Goal: Information Seeking & Learning: Find specific fact

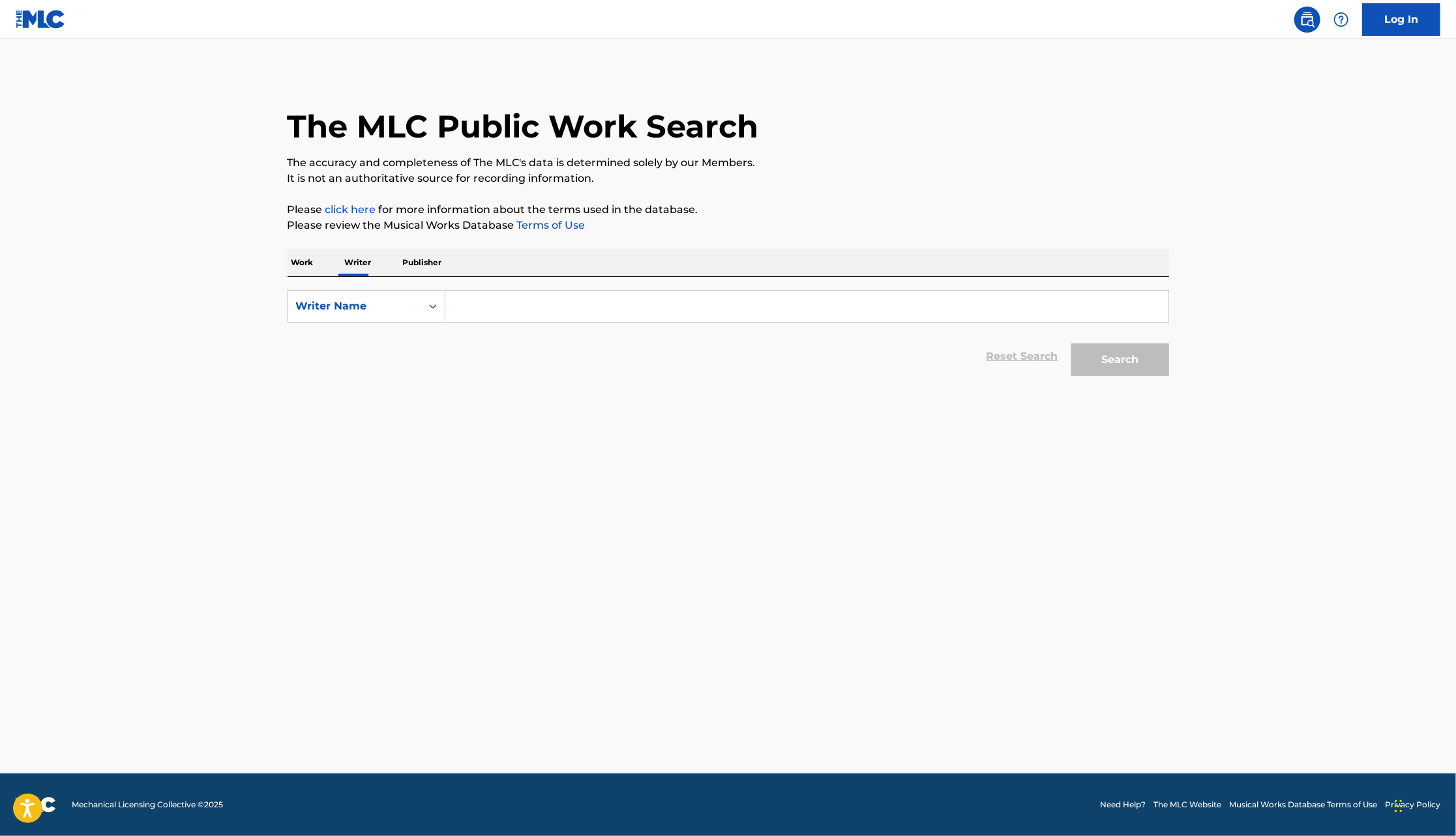
click at [523, 300] on input "Search Form" at bounding box center [807, 306] width 723 height 31
type input "w"
click at [529, 329] on form "SearchWithCriteria061dccf1-c8f7-45fa-bd5a-9c6df06f66e7 Writer Name w Reset Sear…" at bounding box center [728, 336] width 881 height 93
click at [522, 283] on div "SearchWithCriteria061dccf1-c8f7-45fa-bd5a-9c6df06f66e7 Writer Name w Reset Sear…" at bounding box center [728, 329] width 881 height 105
click at [522, 298] on input "w" at bounding box center [807, 306] width 723 height 31
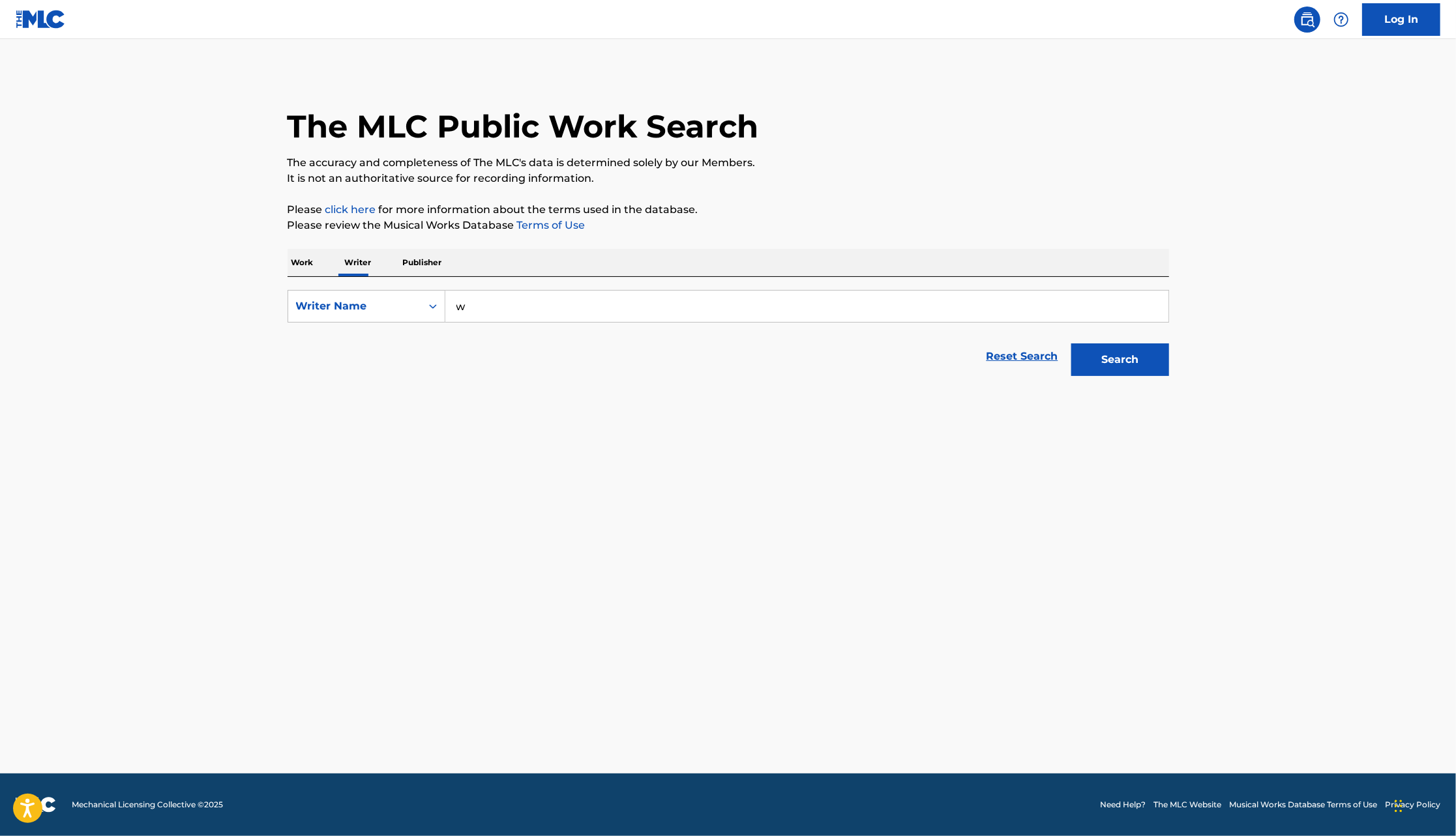
click at [522, 298] on input "w" at bounding box center [807, 306] width 723 height 31
click at [522, 320] on input "w" at bounding box center [807, 306] width 723 height 31
click at [301, 266] on p "Work" at bounding box center [303, 263] width 30 height 28
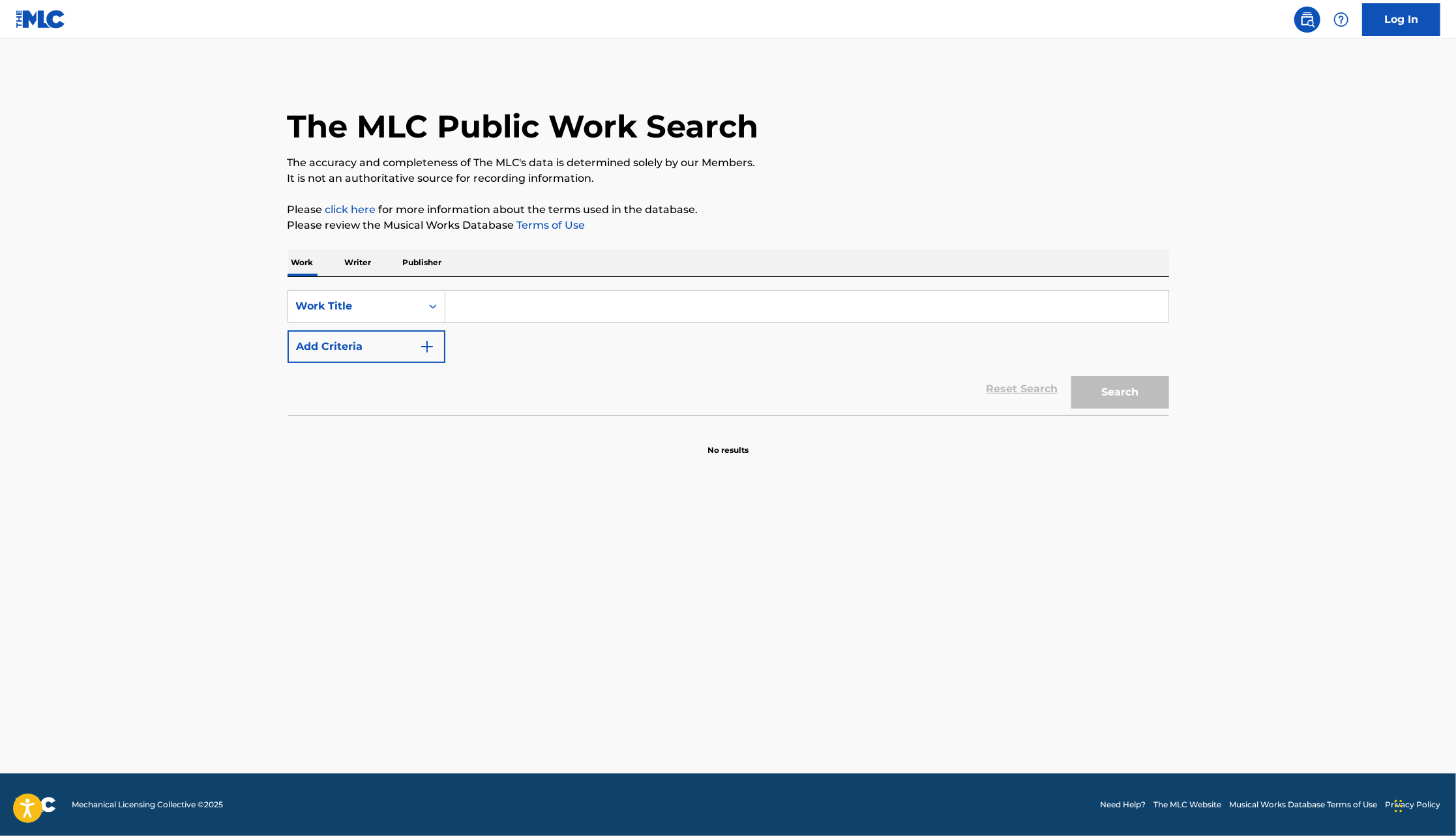
click at [463, 299] on input "Search Form" at bounding box center [807, 306] width 723 height 31
type input "[PERSON_NAME] fargo"
click at [1071, 376] on button "Search" at bounding box center [1120, 392] width 98 height 33
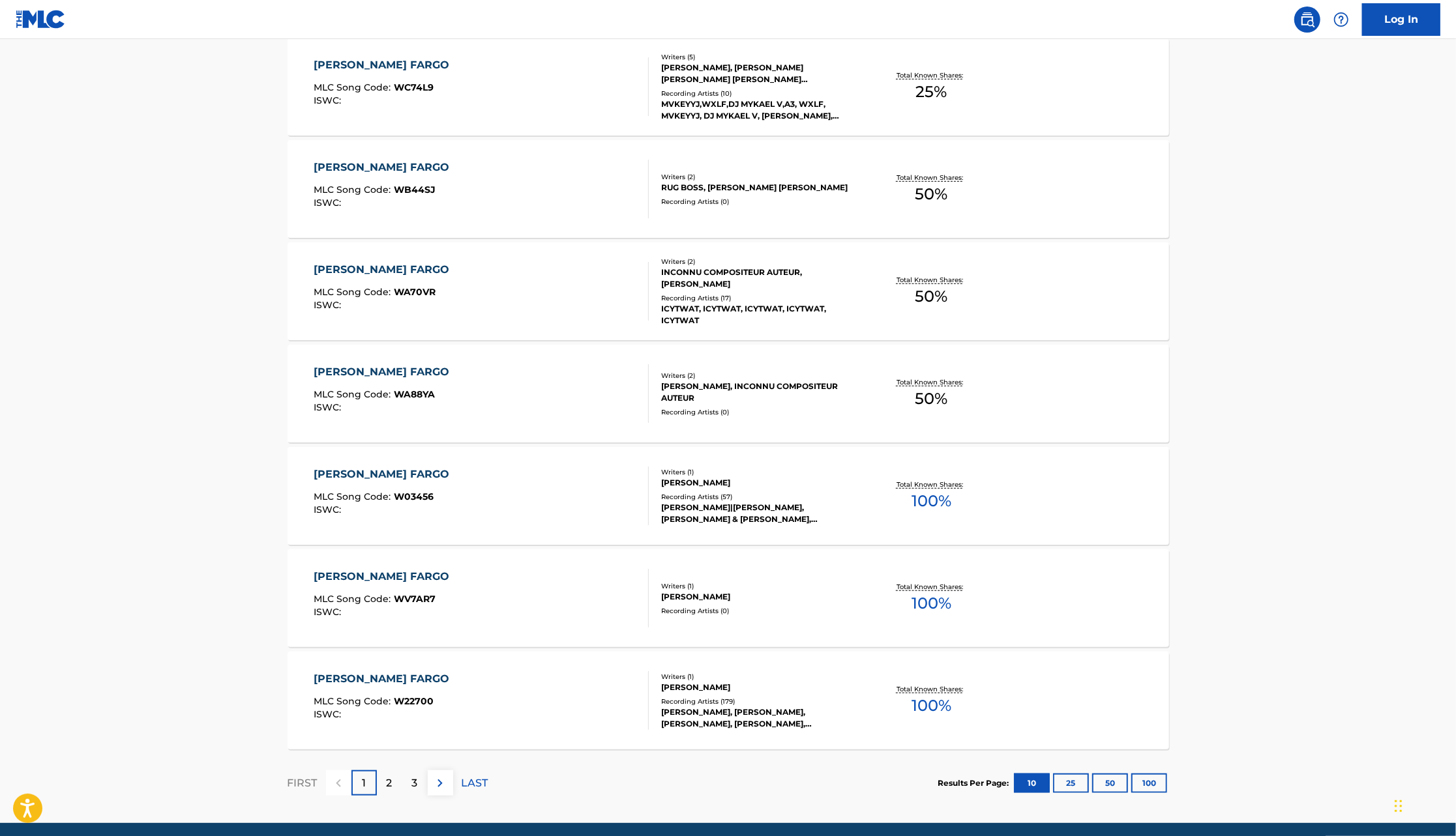
scroll to position [759, 0]
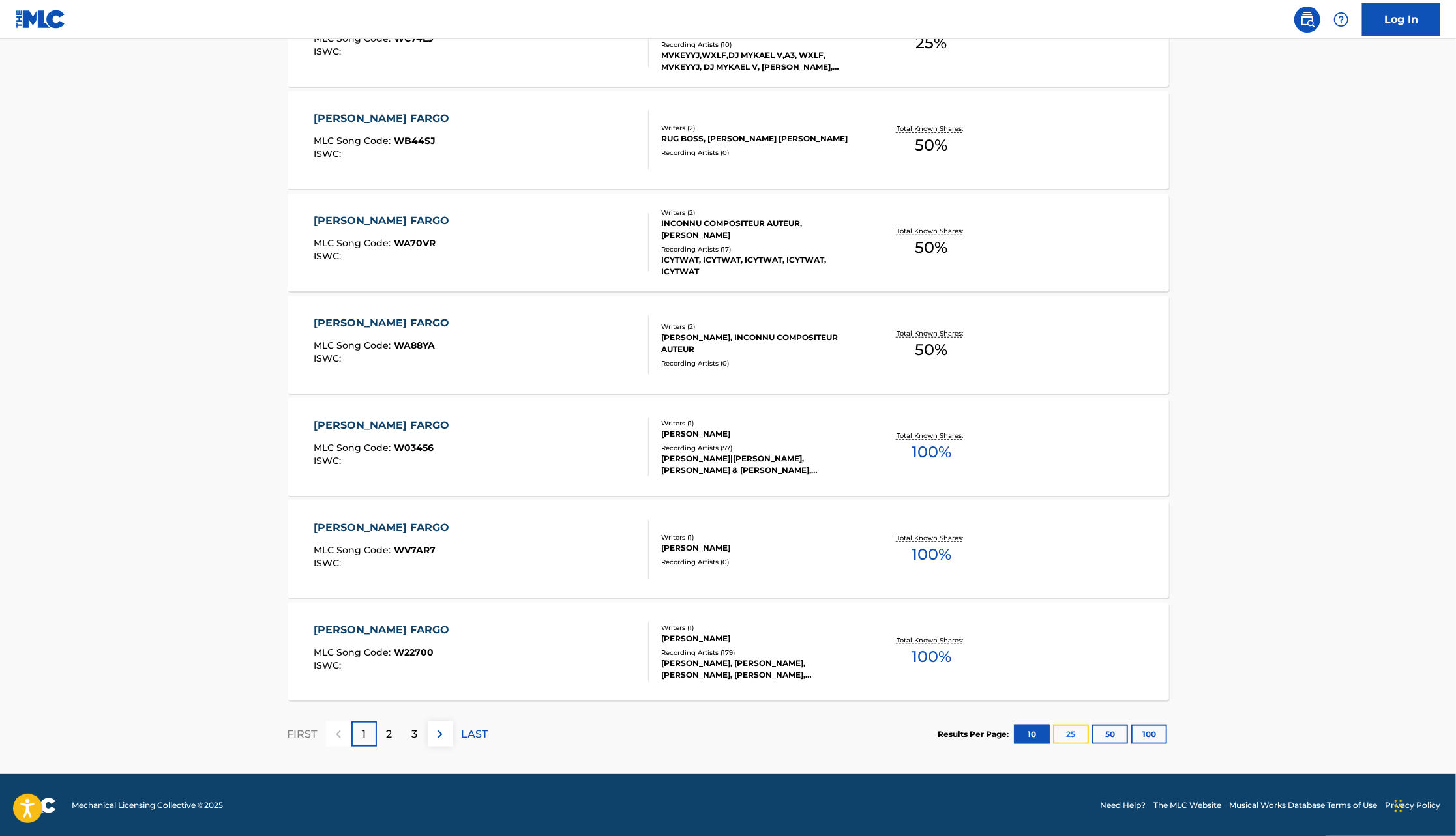
click at [1075, 736] on button "25" at bounding box center [1070, 734] width 35 height 20
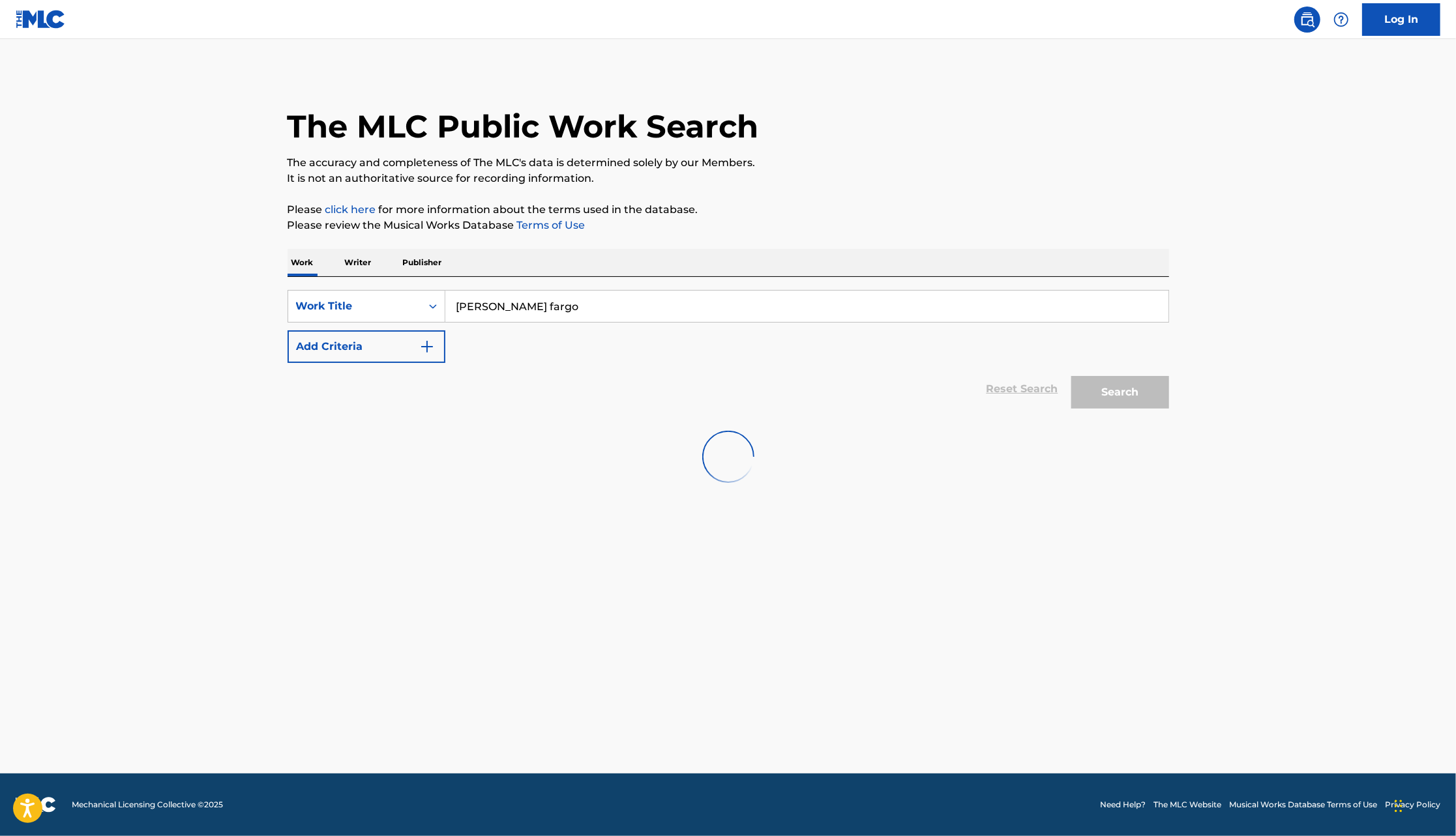
scroll to position [0, 0]
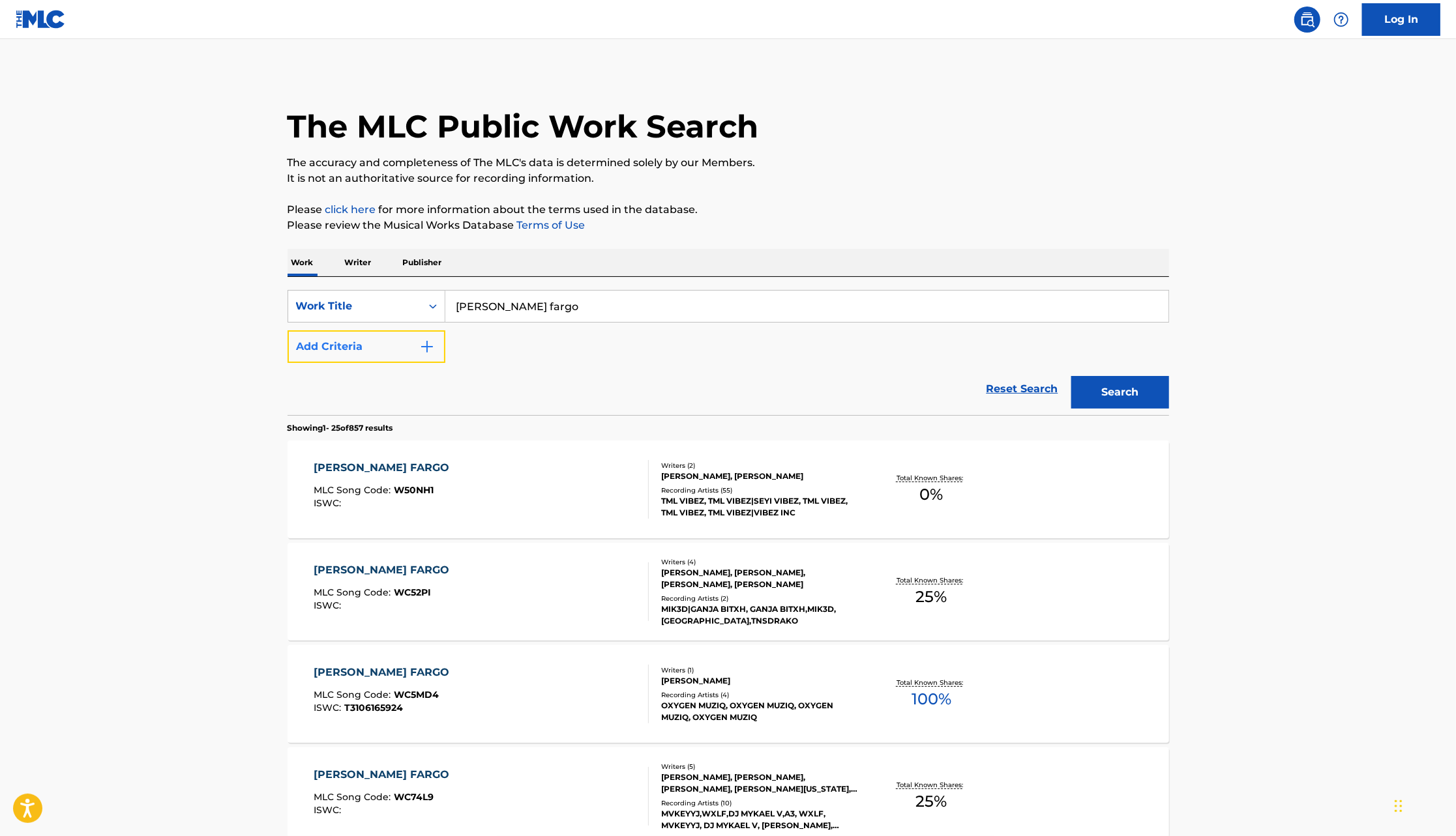
click at [427, 350] on img "Search Form" at bounding box center [427, 347] width 16 height 16
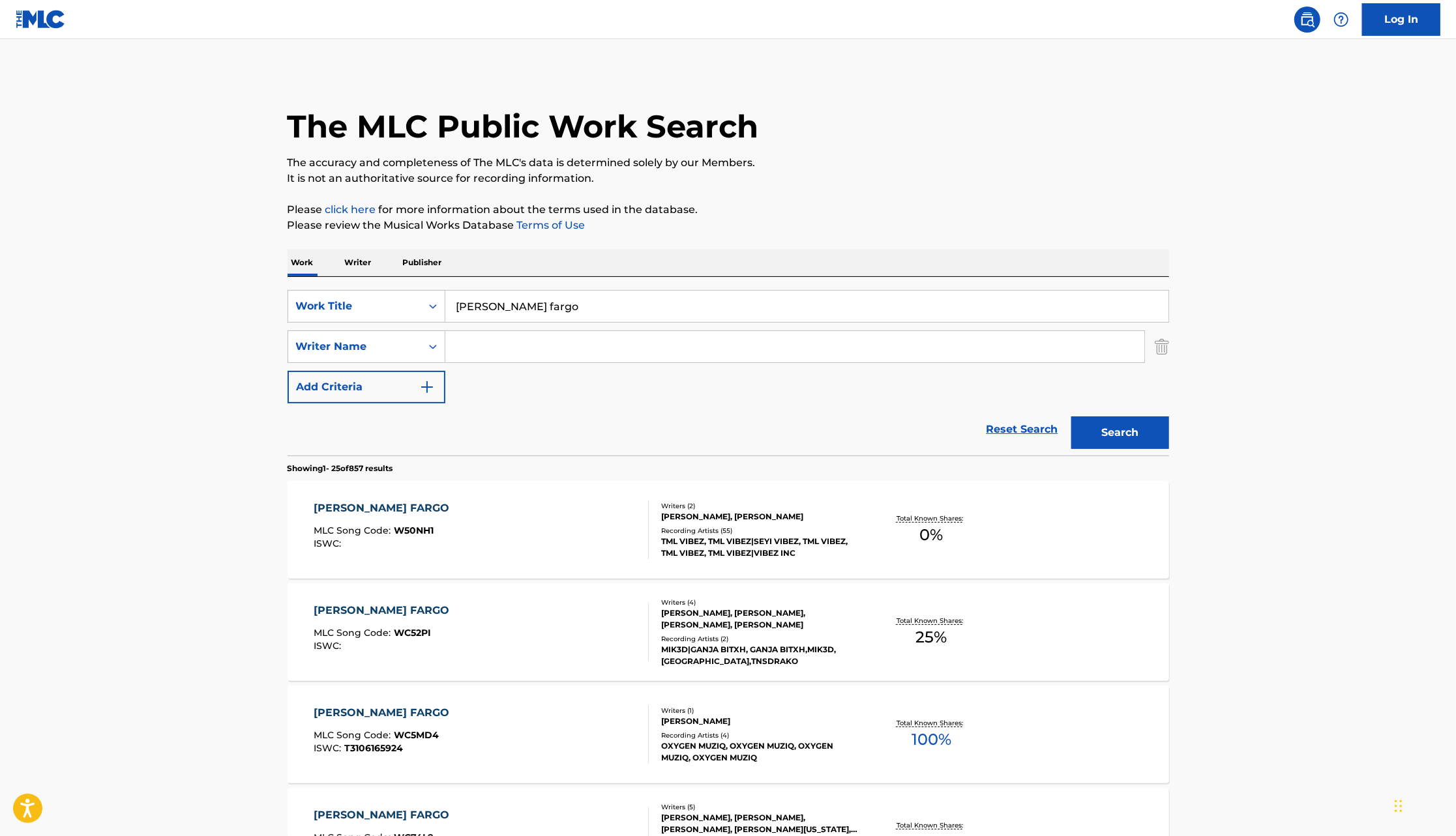
click at [474, 348] on input "Search Form" at bounding box center [795, 347] width 699 height 31
type input "[PERSON_NAME]"
click at [1071, 417] on button "Search" at bounding box center [1120, 433] width 98 height 33
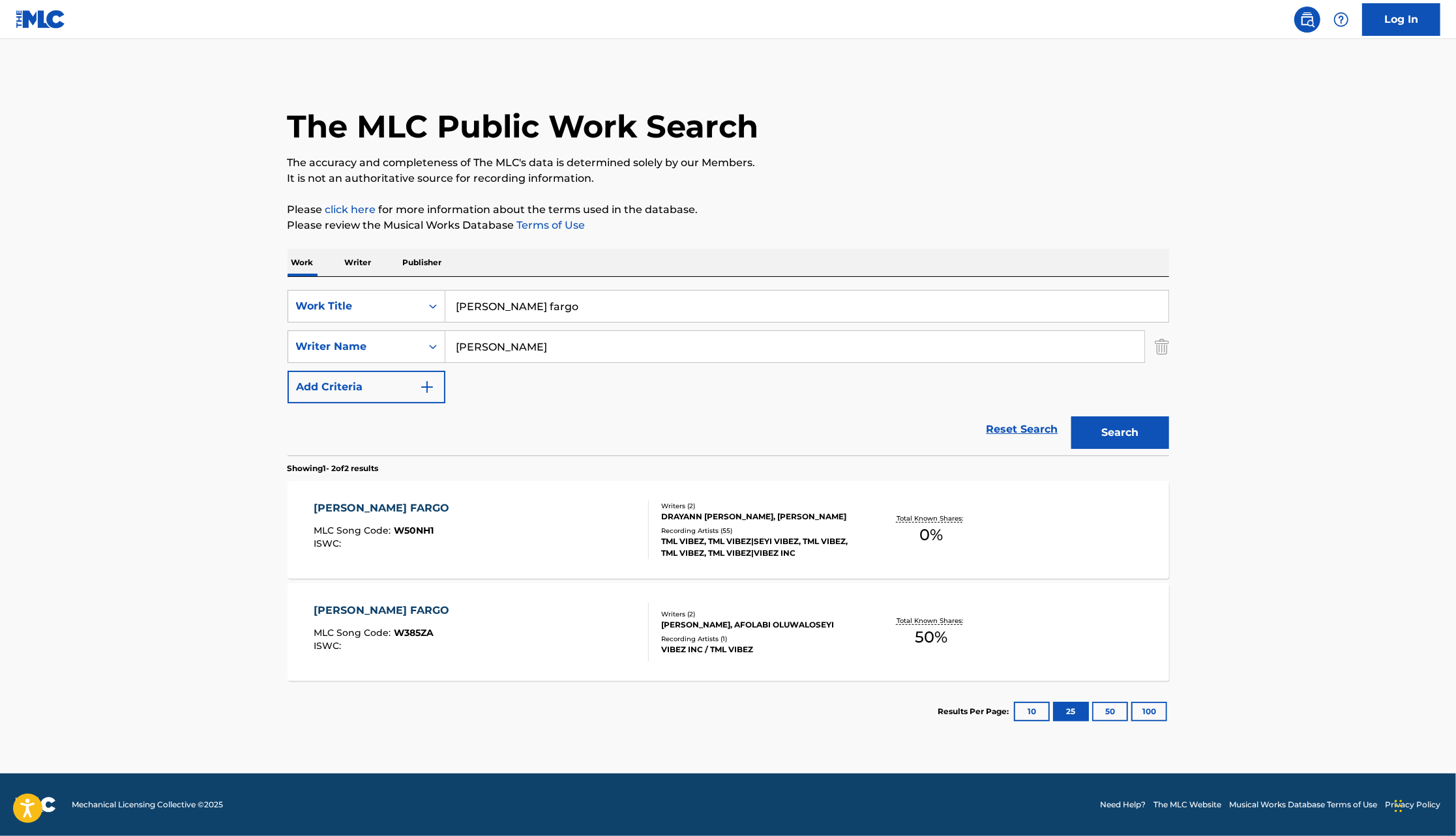
click at [709, 626] on div "[PERSON_NAME], AFOLABI OLUWALOSEYI" at bounding box center [760, 625] width 197 height 12
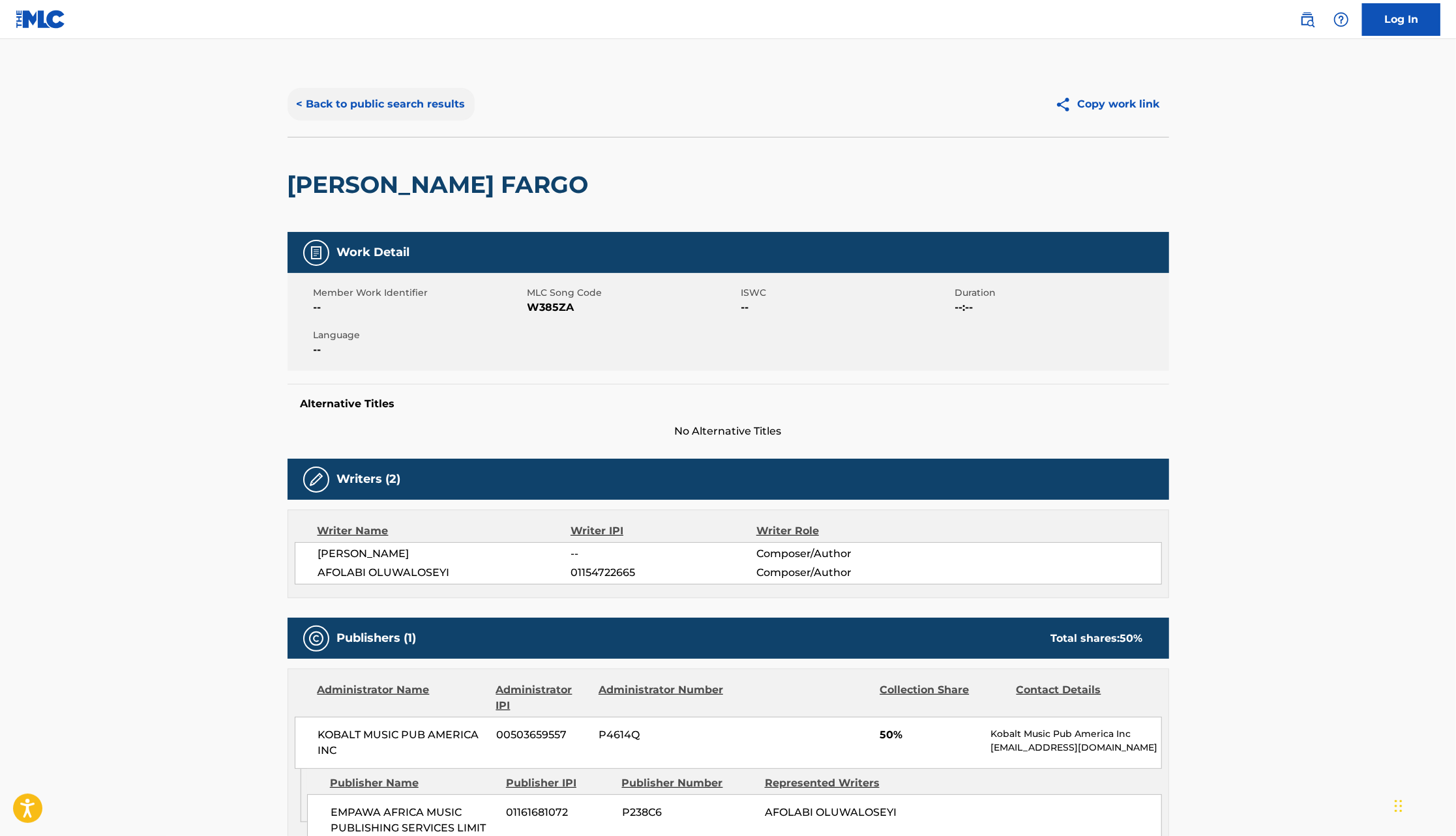
click at [425, 103] on button "< Back to public search results" at bounding box center [381, 105] width 187 height 33
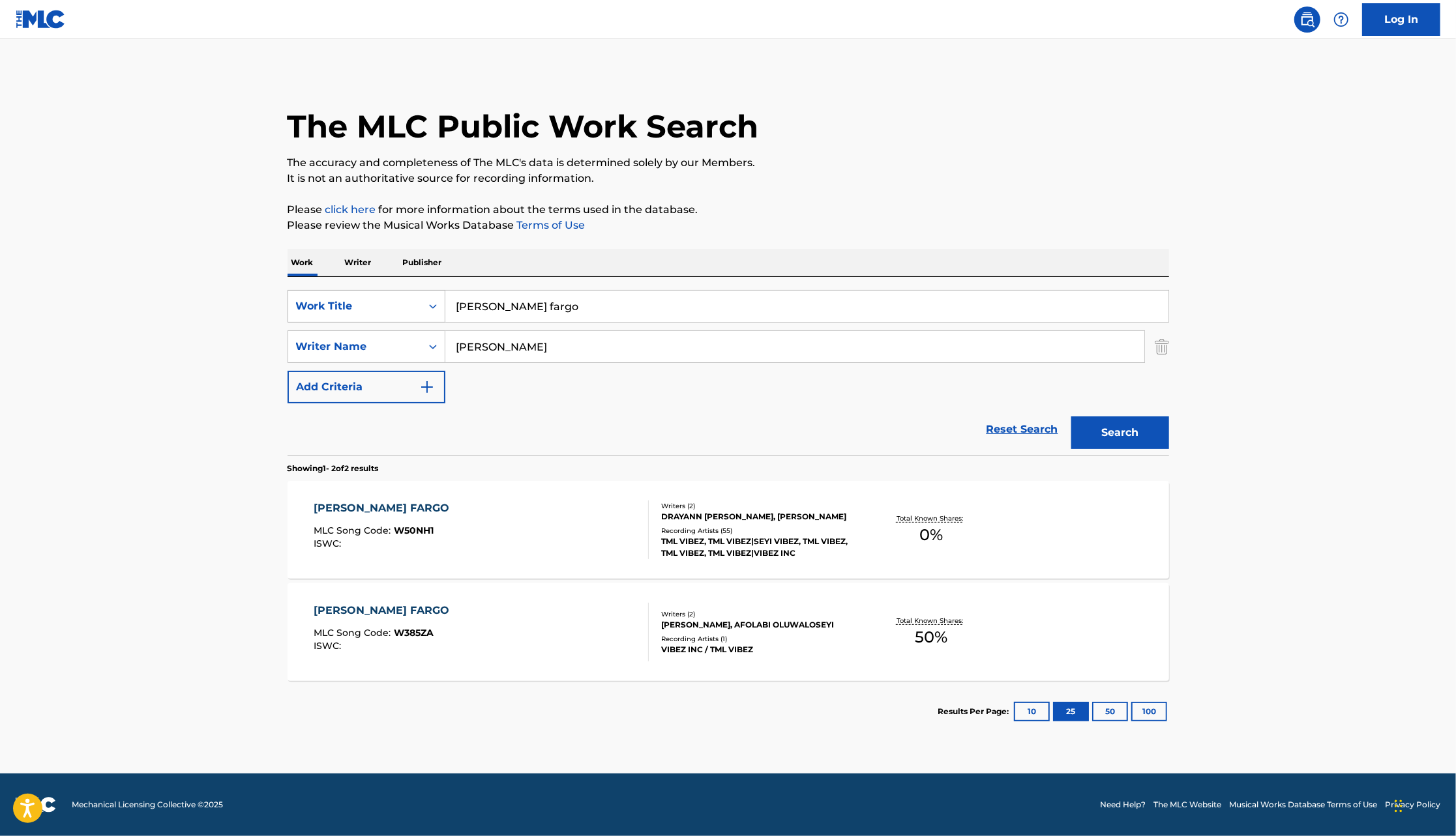
drag, startPoint x: 522, startPoint y: 306, endPoint x: 341, endPoint y: 307, distance: 181.0
click at [341, 307] on div "SearchWithCriteriaa920b6b3-ca6e-4ef0-9daf-f20099e56d45 Work Title [PERSON_NAME]…" at bounding box center [728, 307] width 881 height 33
type input "where i'm from"
click at [1071, 417] on button "Search" at bounding box center [1120, 433] width 98 height 33
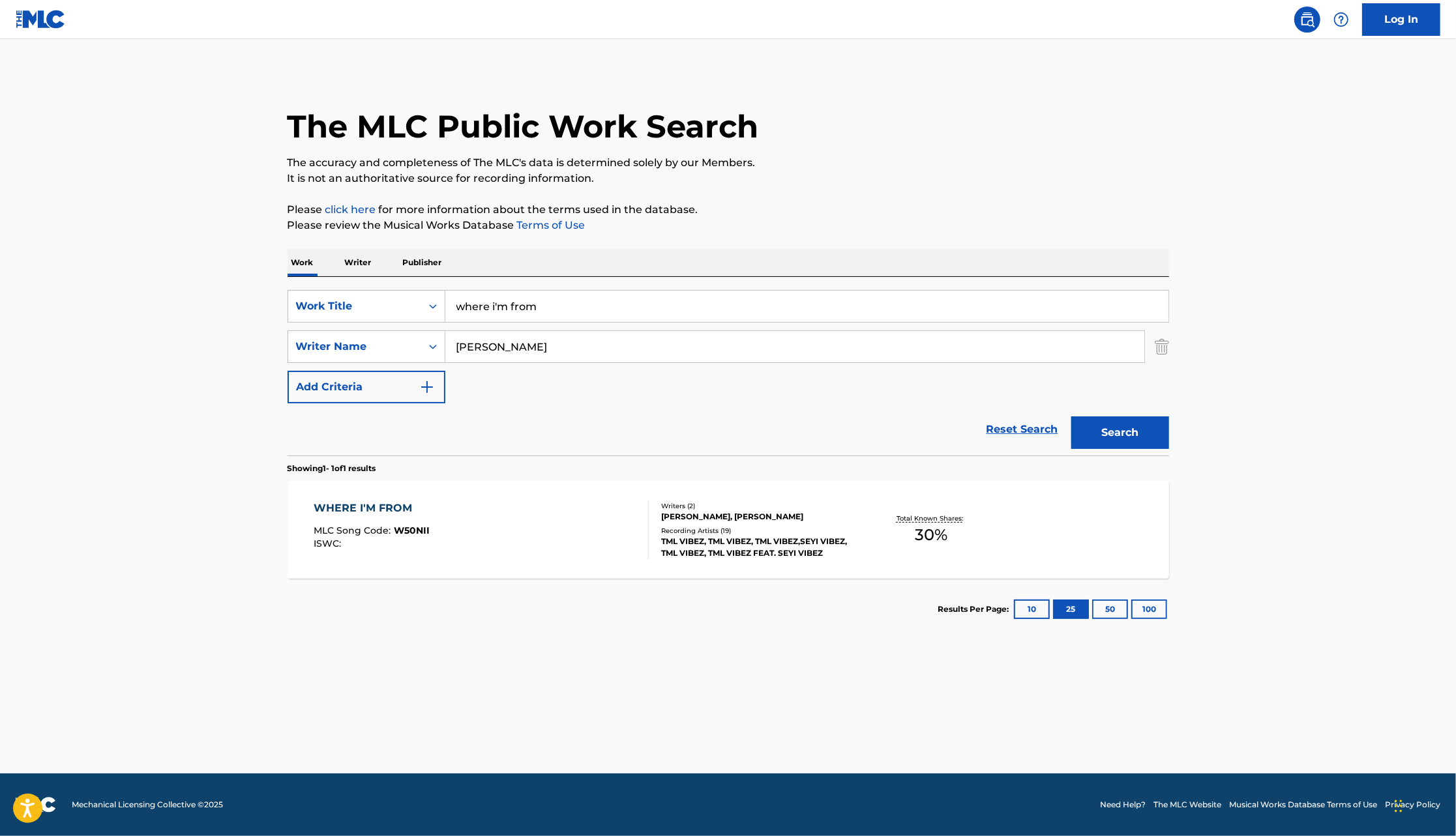
click at [763, 545] on div "TML VIBEZ, TML VIBEZ, TML VIBEZ,SEYI VIBEZ, TML VIBEZ, TML VIBEZ FEAT. SEYI VIB…" at bounding box center [760, 547] width 197 height 23
